Goal: Use online tool/utility: Utilize a website feature to perform a specific function

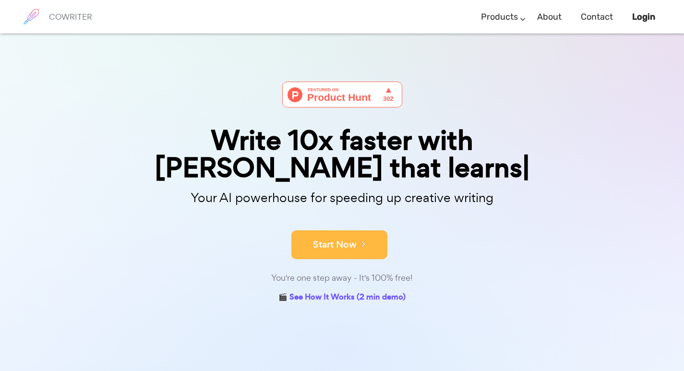
drag, startPoint x: 340, startPoint y: 216, endPoint x: 347, endPoint y: 213, distance: 7.9
click at [341, 230] on button "Start Now" at bounding box center [339, 244] width 96 height 29
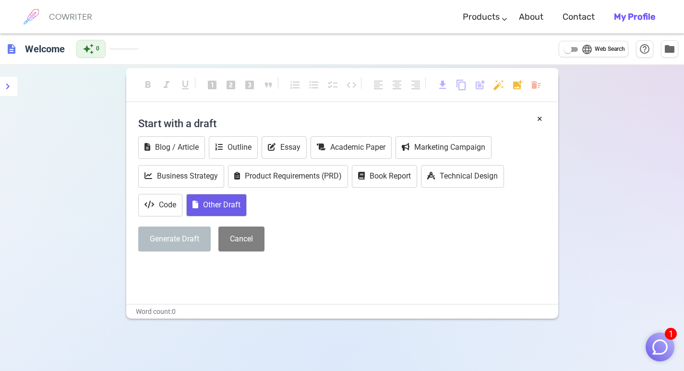
click at [208, 201] on button "Other Draft" at bounding box center [216, 205] width 60 height 23
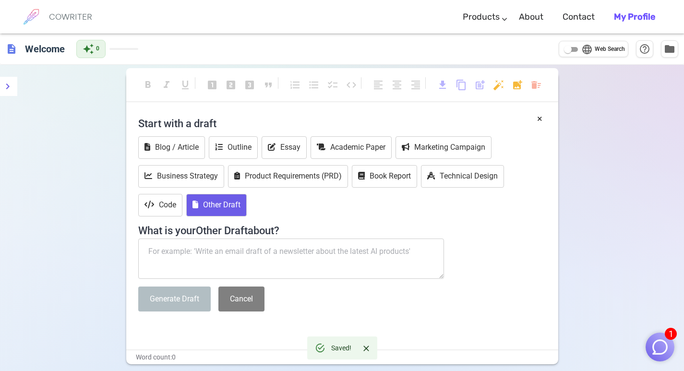
click at [212, 261] on textarea at bounding box center [291, 258] width 306 height 40
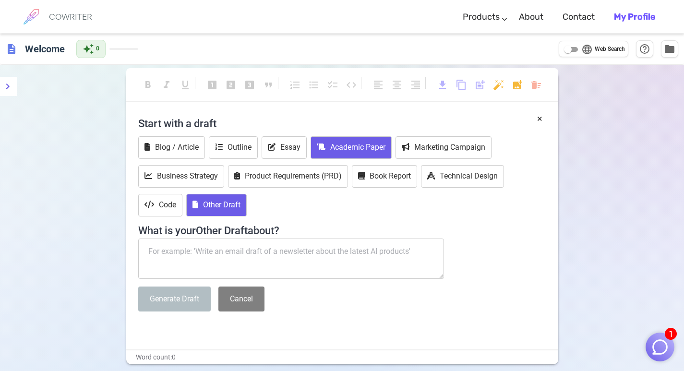
click at [352, 141] on button "Academic Paper" at bounding box center [350, 147] width 81 height 23
click at [302, 263] on textarea at bounding box center [291, 258] width 306 height 40
paste textarea "CoWriter"
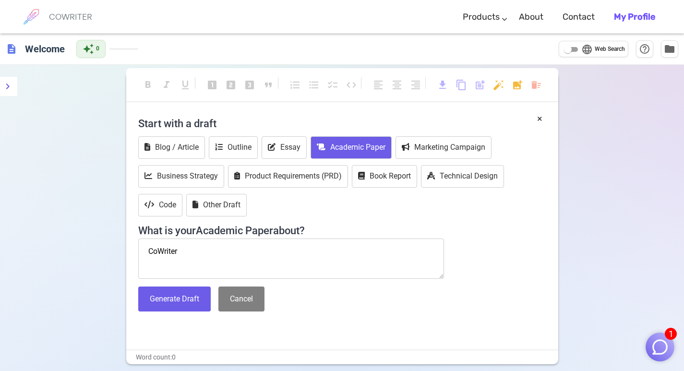
type textarea "CoWriter"
drag, startPoint x: 199, startPoint y: 232, endPoint x: 198, endPoint y: 246, distance: 13.4
click at [197, 239] on div "Start with a draft Blog / Article Outline Essay Academic Paper Marketing Campai…" at bounding box center [342, 215] width 408 height 207
click at [192, 252] on textarea "CoWriter" at bounding box center [291, 258] width 306 height 40
drag, startPoint x: 182, startPoint y: 250, endPoint x: 95, endPoint y: 246, distance: 86.9
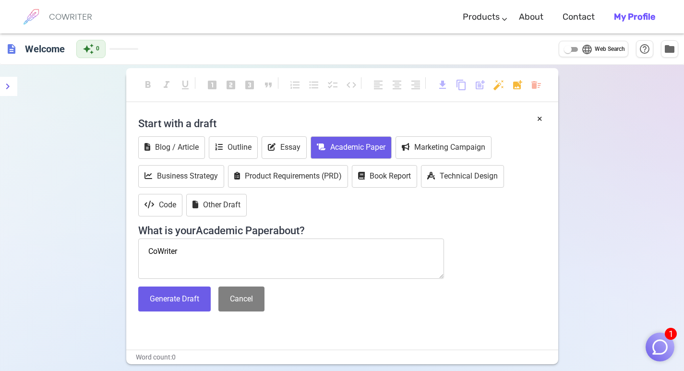
click at [95, 246] on div "format_bold format_italic format_underlined looks_one looks_two looks_3 format_…" at bounding box center [342, 252] width 684 height 374
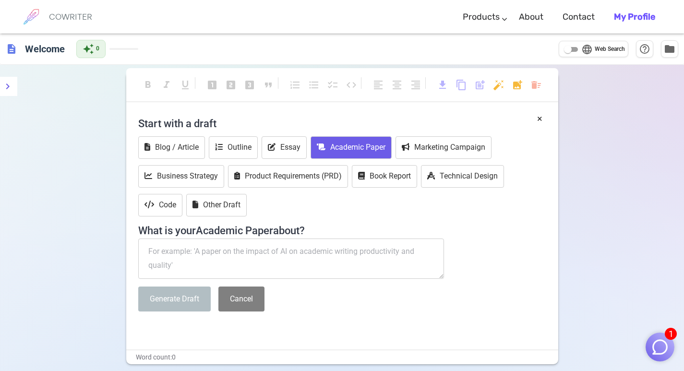
click at [245, 249] on textarea at bounding box center [291, 258] width 306 height 40
paste textarea "ANALISIS KASUS PERUSAHAAN YANG PAILIT: PT NYONYA MENEER"
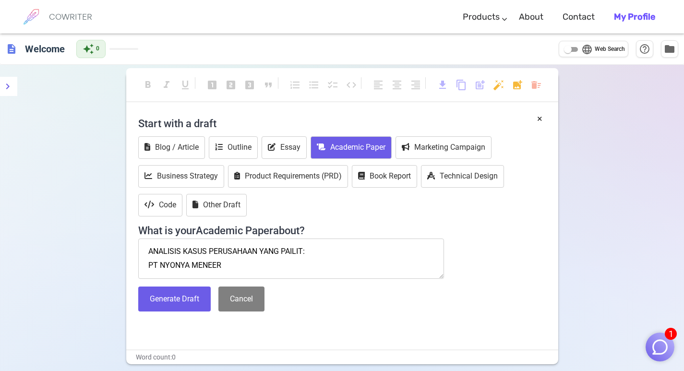
scroll to position [5, 0]
type textarea "ANALISIS KASUS PERUSAHAAN YANG PAILIT: PT NYONYA MENEER"
click at [167, 295] on button "Generate Draft" at bounding box center [174, 298] width 72 height 25
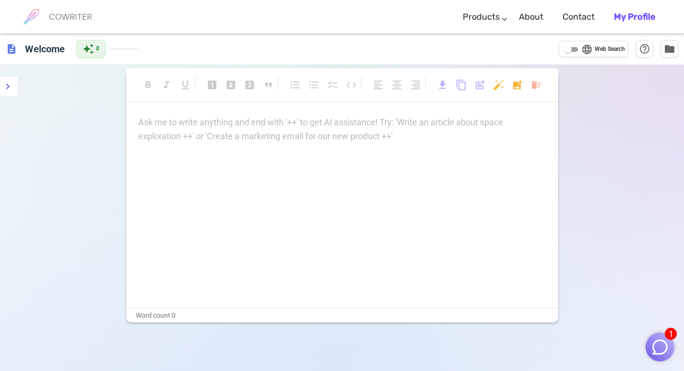
click at [215, 125] on p "Ask me to write anything and end with '++' to get AI assistance! Try: 'Write an…" at bounding box center [342, 123] width 408 height 14
